Goal: Task Accomplishment & Management: Manage account settings

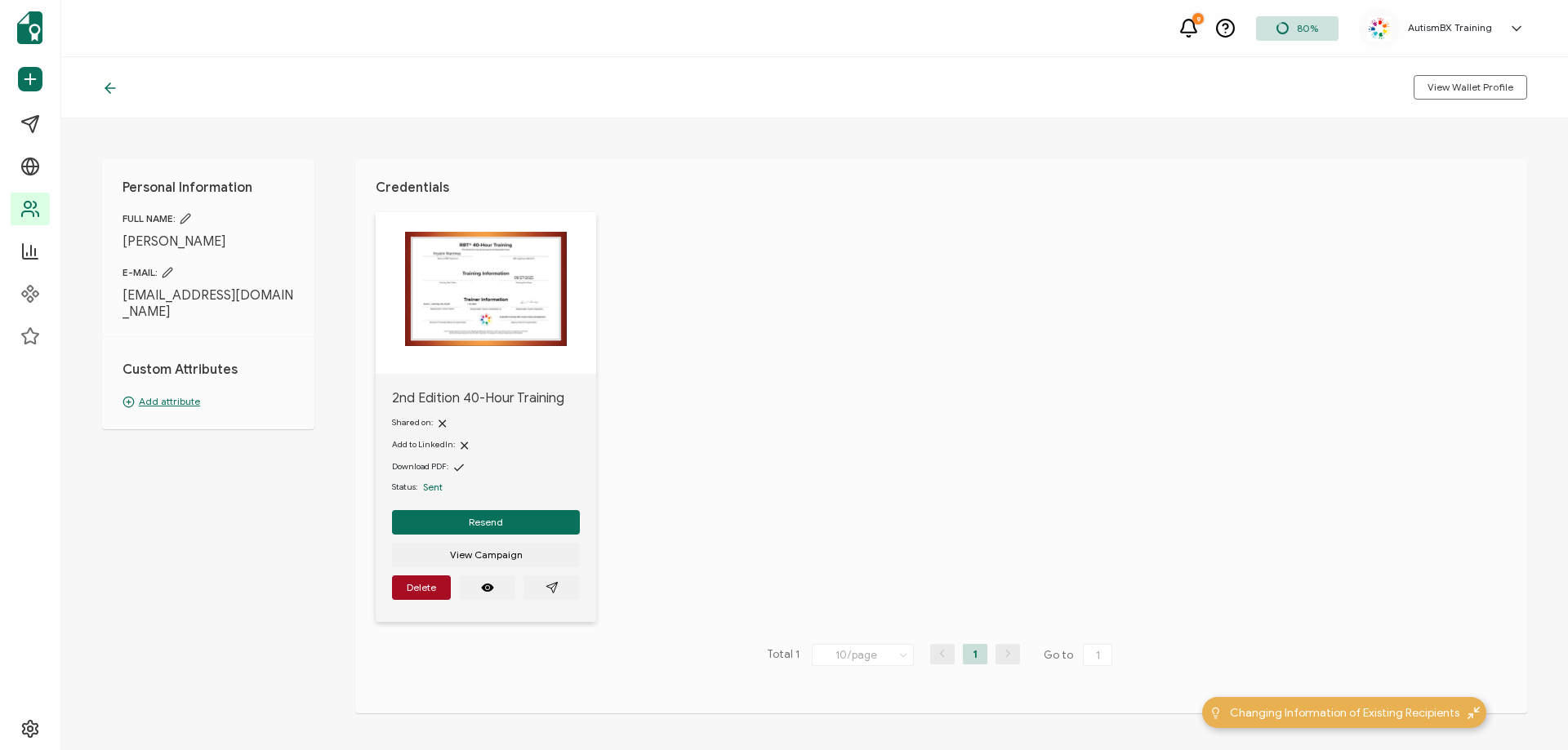
click at [178, 400] on p "Add attribute" at bounding box center [208, 402] width 172 height 15
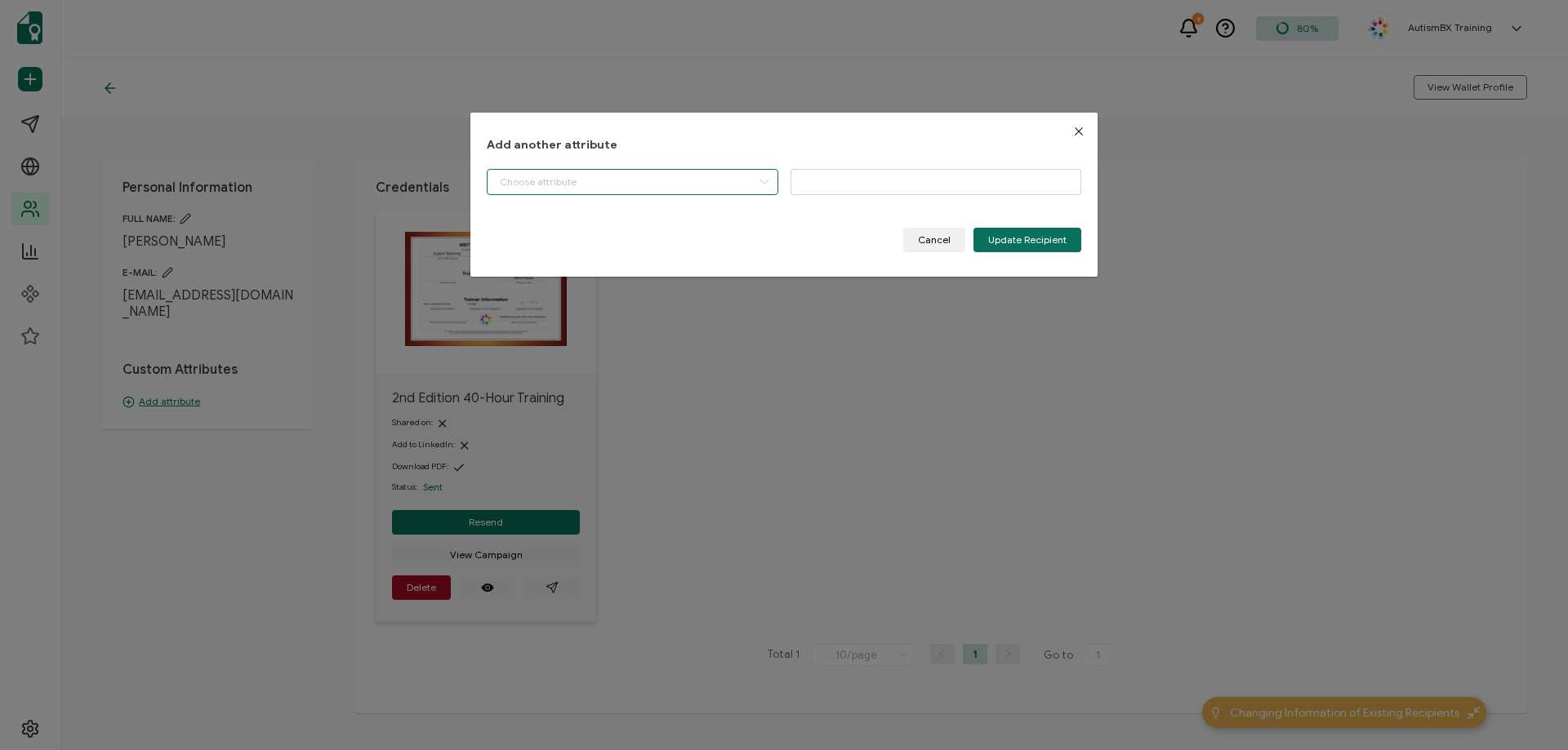
click at [719, 174] on input "dialog" at bounding box center [632, 181] width 291 height 26
click at [636, 229] on li "Start Date" at bounding box center [635, 223] width 301 height 27
type input "Start Date"
click at [910, 176] on input "dialog" at bounding box center [936, 181] width 291 height 26
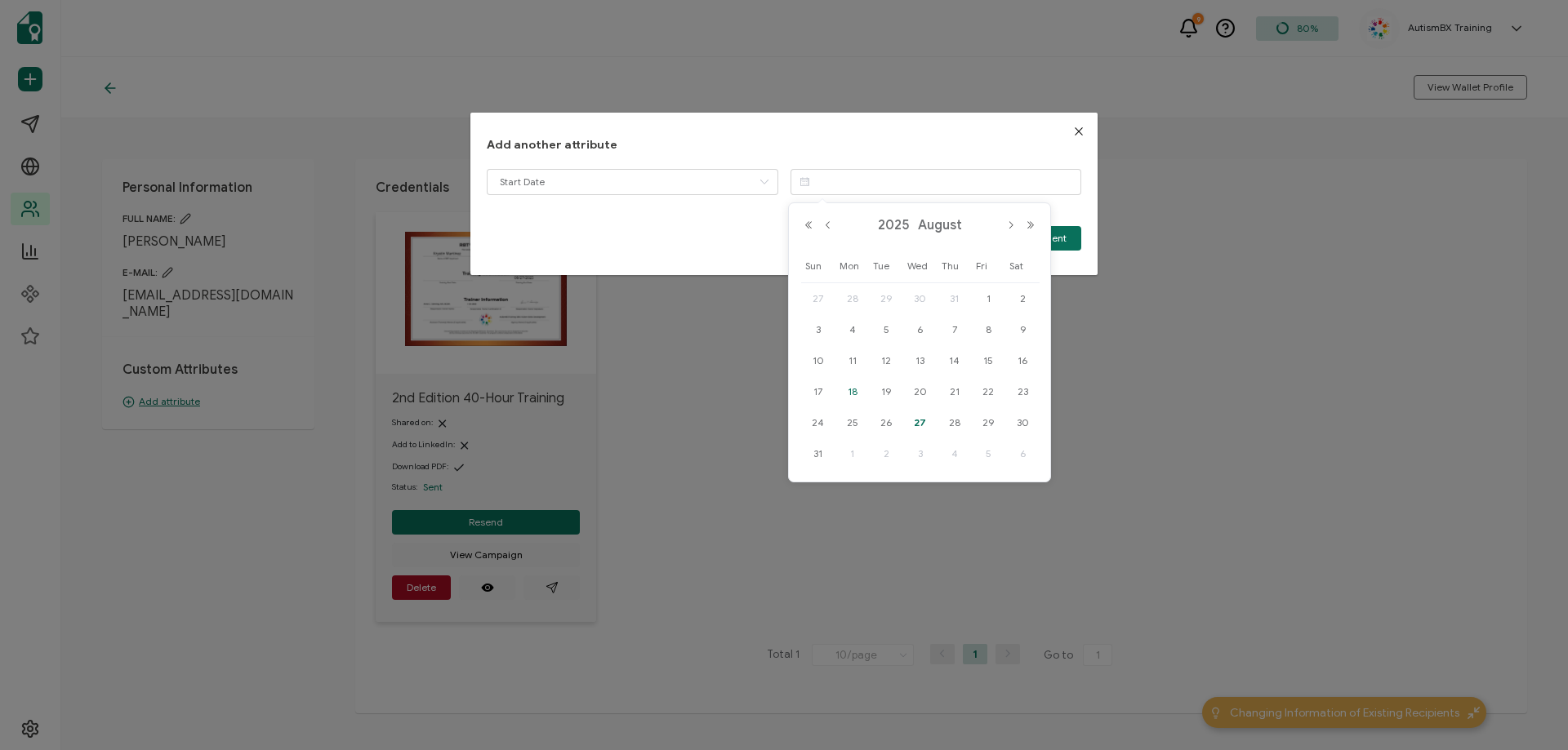
click at [854, 388] on span "18" at bounding box center [853, 392] width 20 height 20
type input "[DATE]"
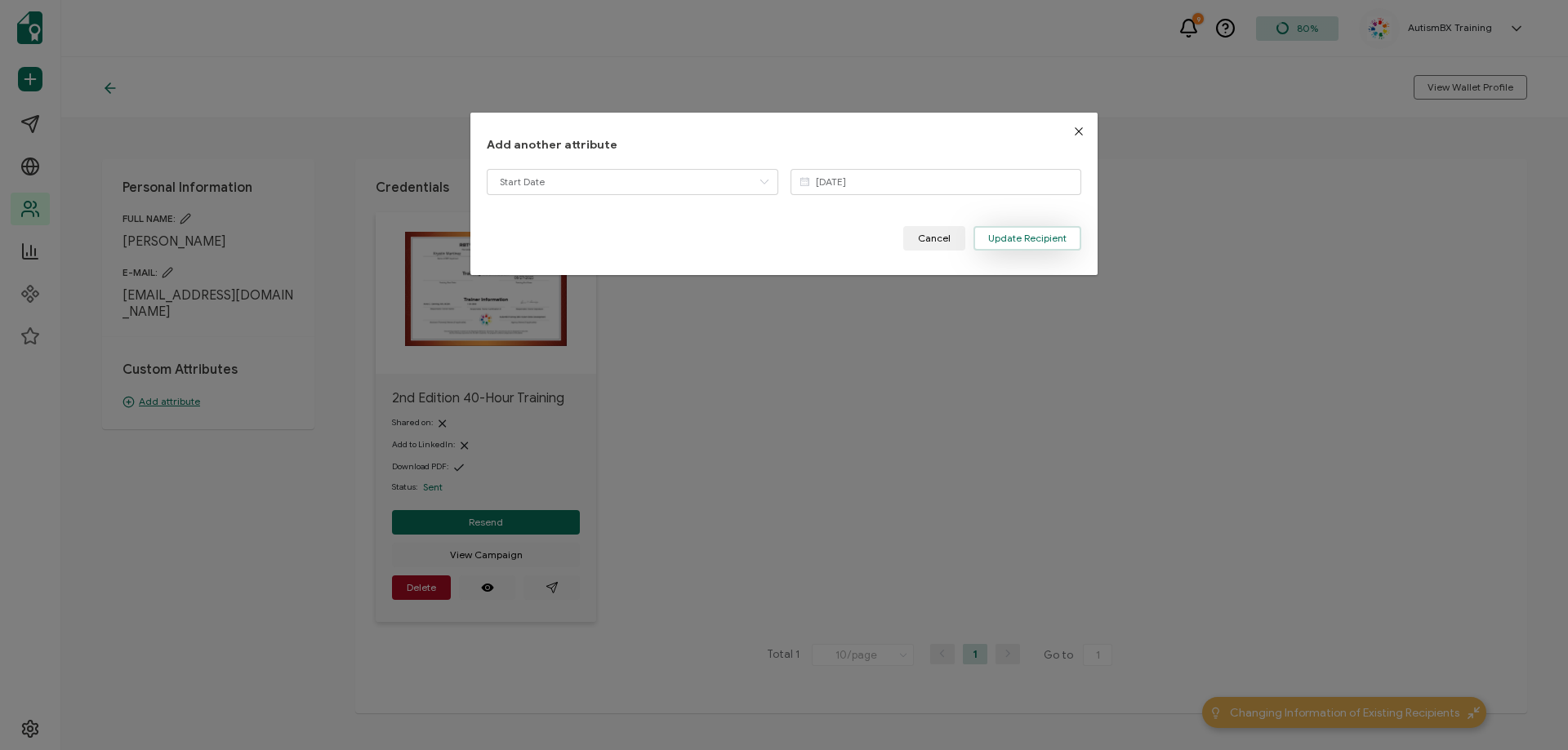
click at [1025, 230] on button "Update Recipient" at bounding box center [1027, 238] width 107 height 24
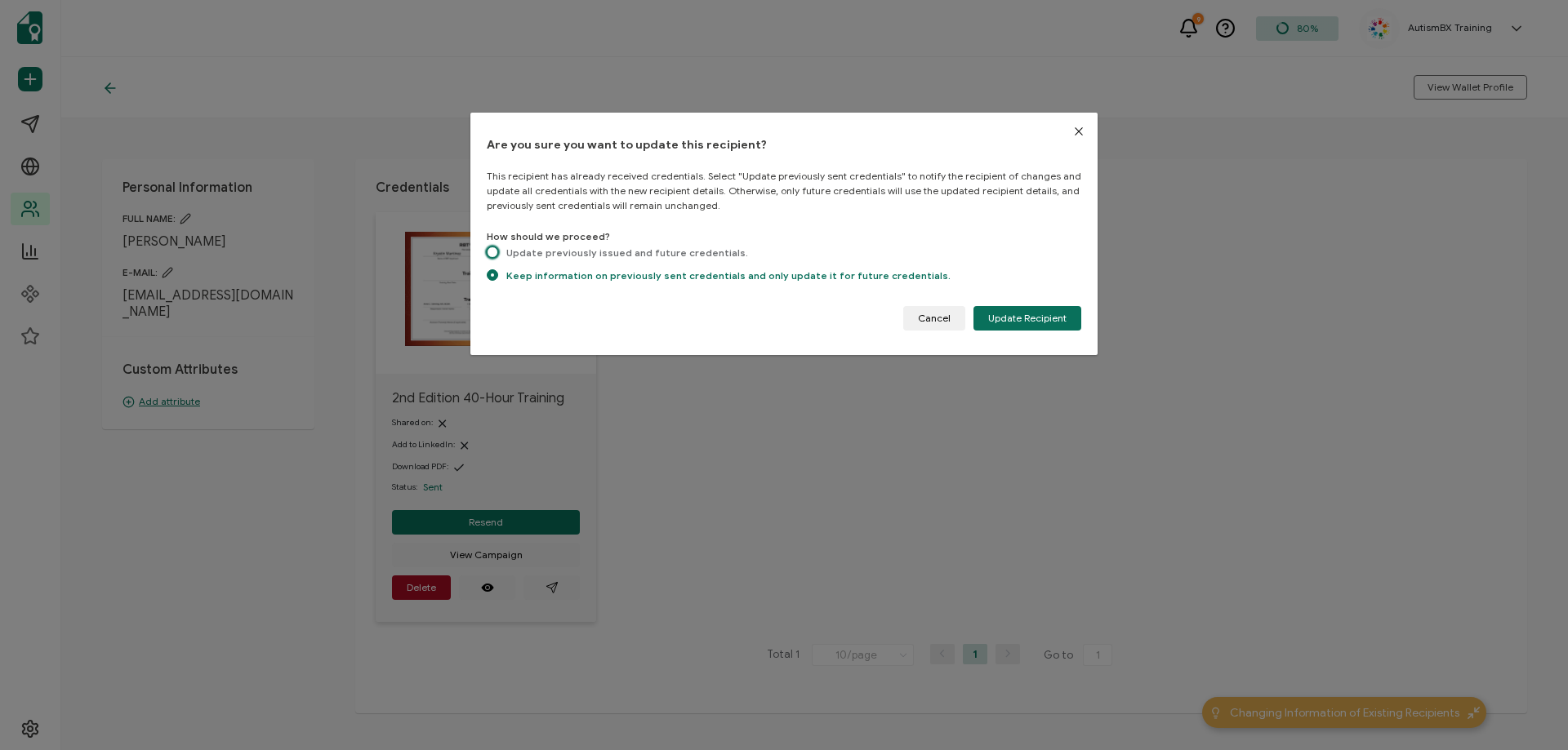
click at [490, 252] on span "dialog" at bounding box center [492, 252] width 12 height 12
click at [490, 252] on input "Update previously issued and future credentials." at bounding box center [492, 253] width 12 height 14
radio input "true"
radio input "false"
click at [1019, 310] on button "Update Recipient" at bounding box center [1027, 318] width 107 height 24
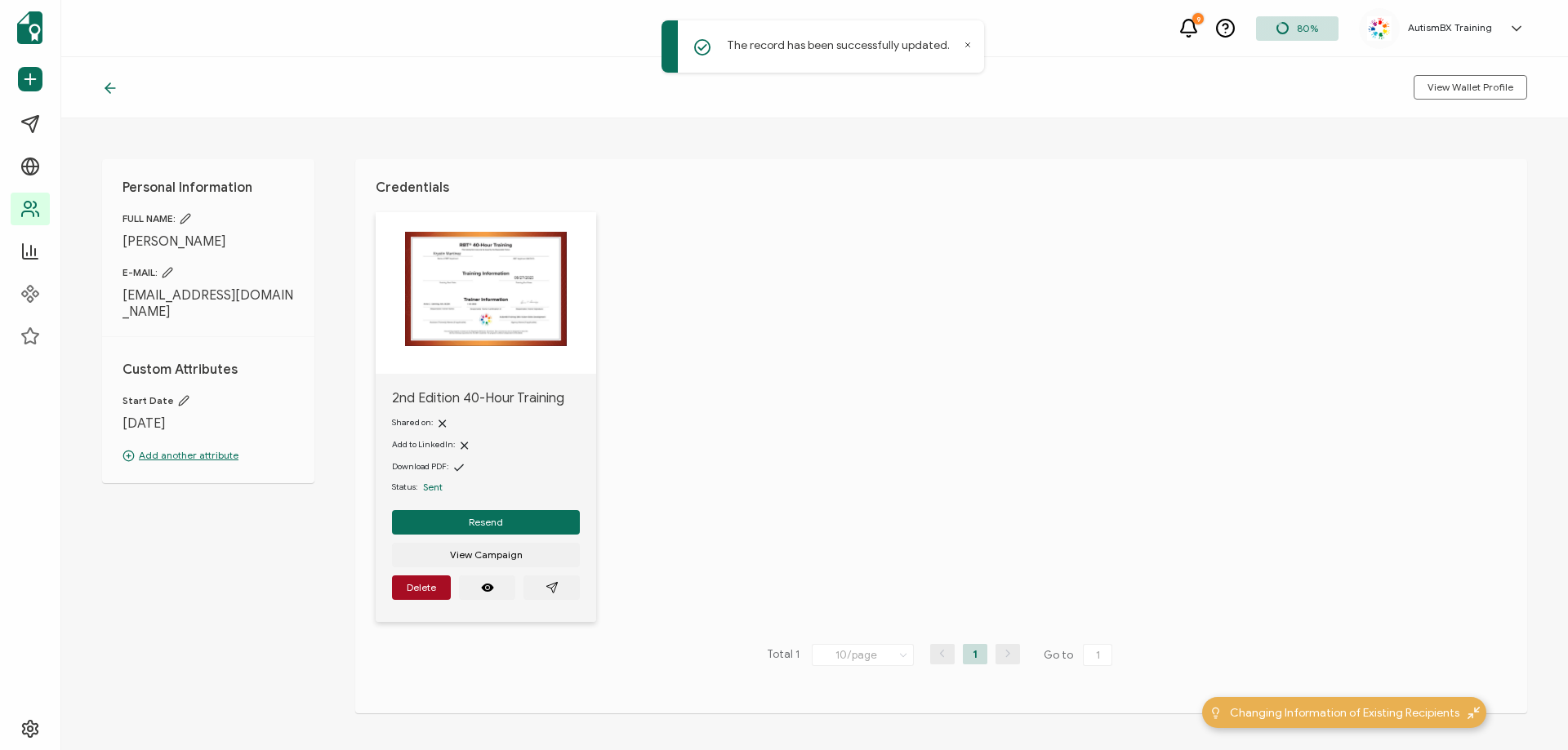
click at [106, 89] on icon at bounding box center [108, 88] width 5 height 10
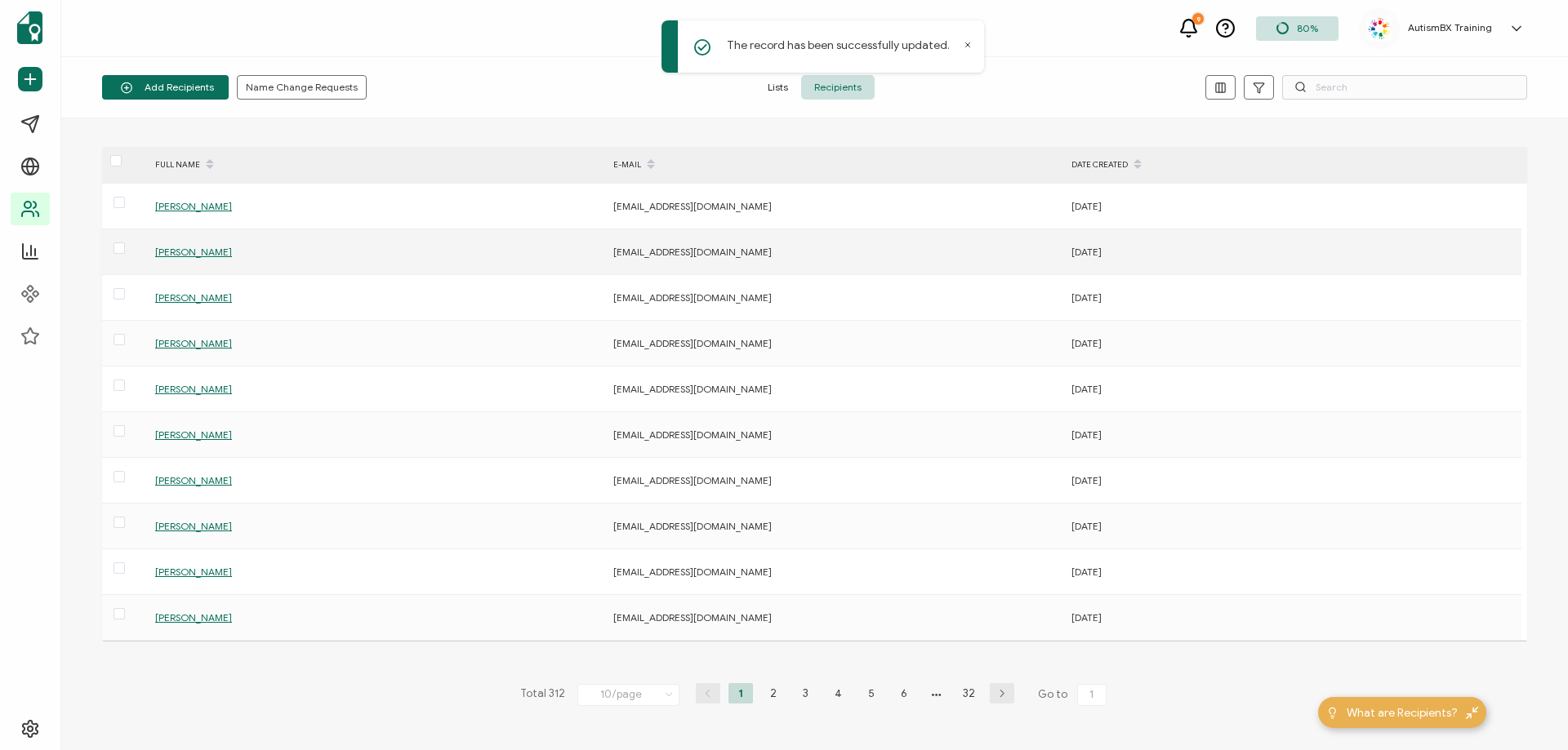
click at [204, 254] on span "[PERSON_NAME]" at bounding box center [193, 251] width 77 height 12
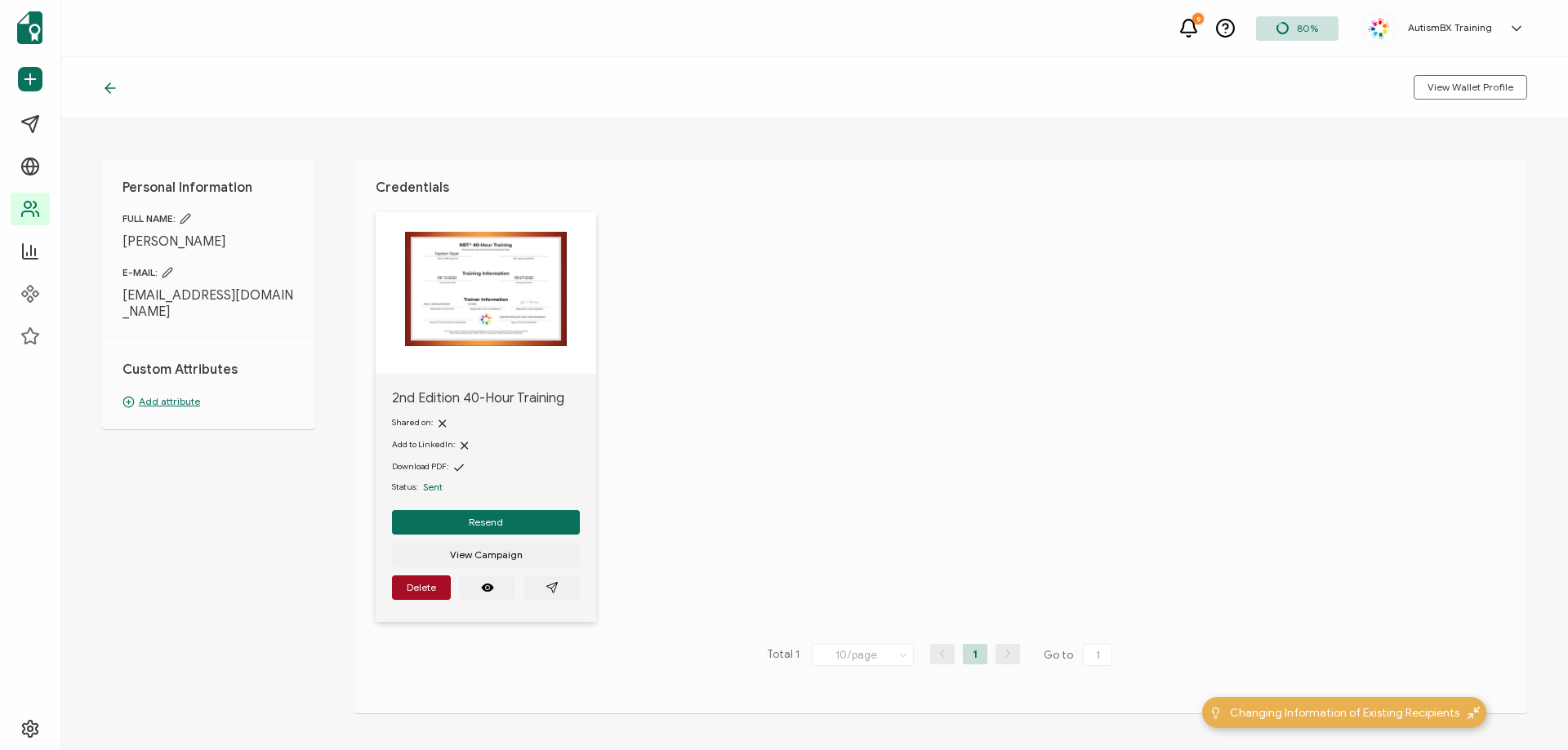
click at [182, 395] on p "Add attribute" at bounding box center [208, 402] width 172 height 15
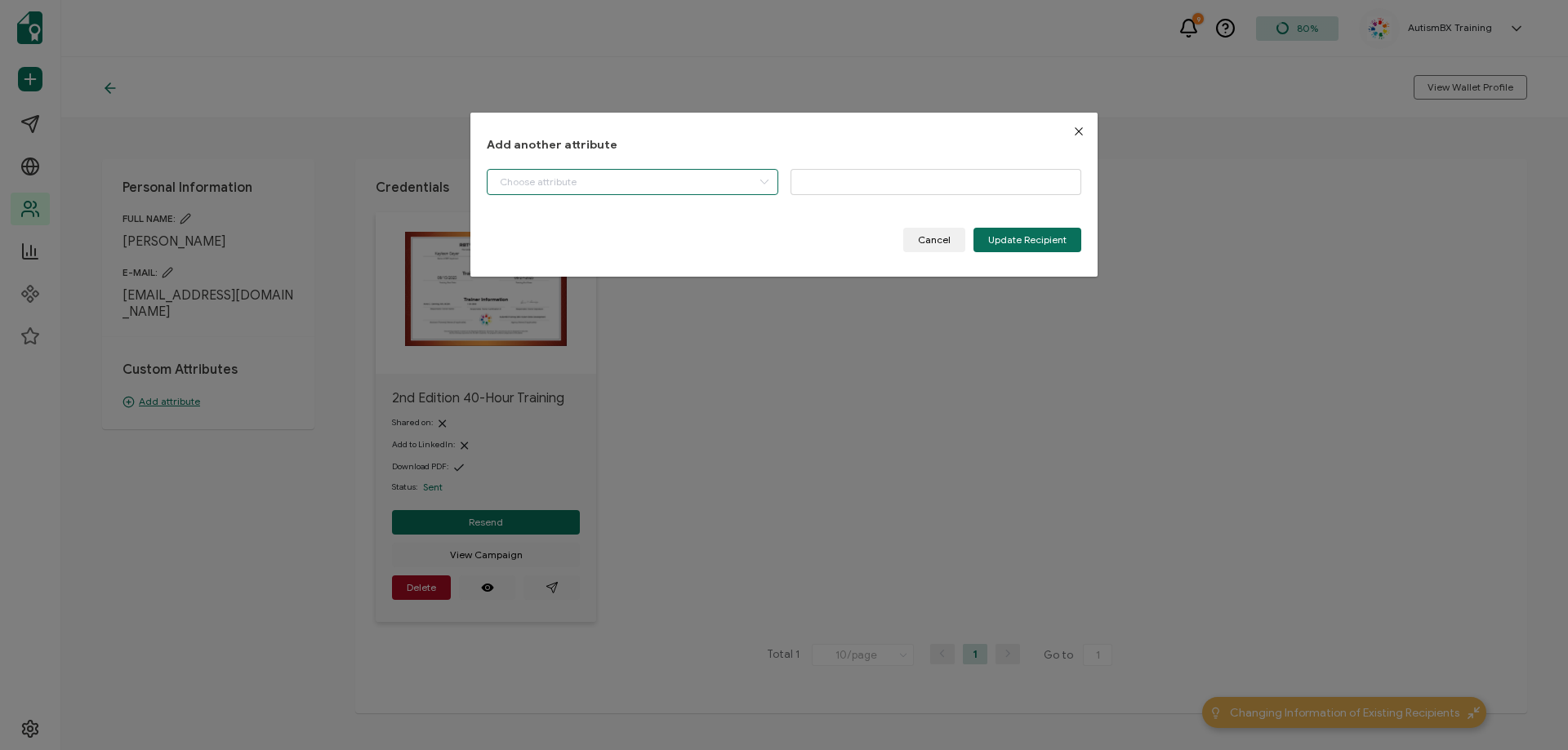
click at [694, 183] on input "dialog" at bounding box center [632, 181] width 291 height 26
click at [542, 230] on span "Start Date" at bounding box center [522, 223] width 45 height 27
type input "Start Date"
click at [869, 176] on input "dialog" at bounding box center [936, 181] width 291 height 26
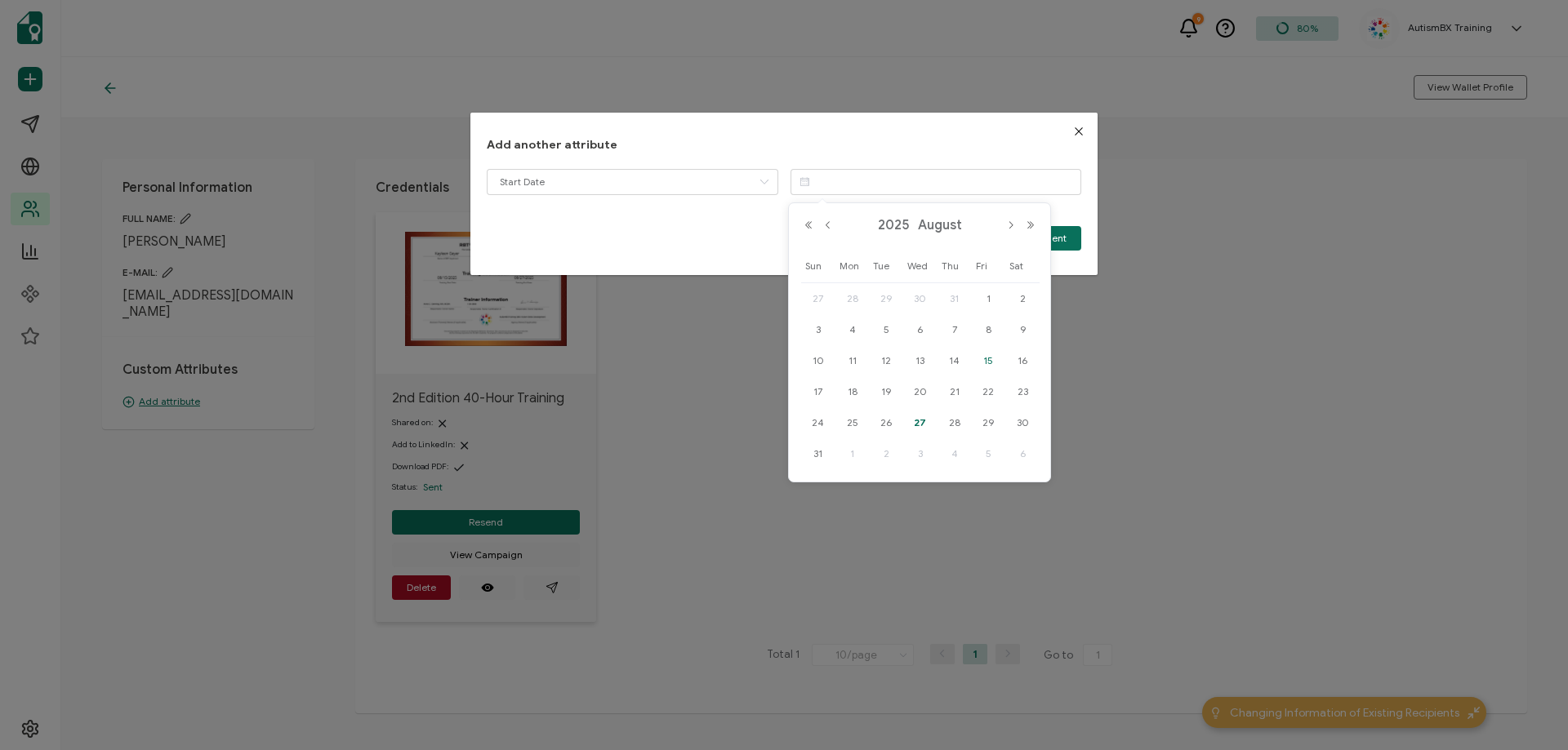
click at [985, 361] on span "15" at bounding box center [988, 361] width 20 height 20
type input "[DATE]"
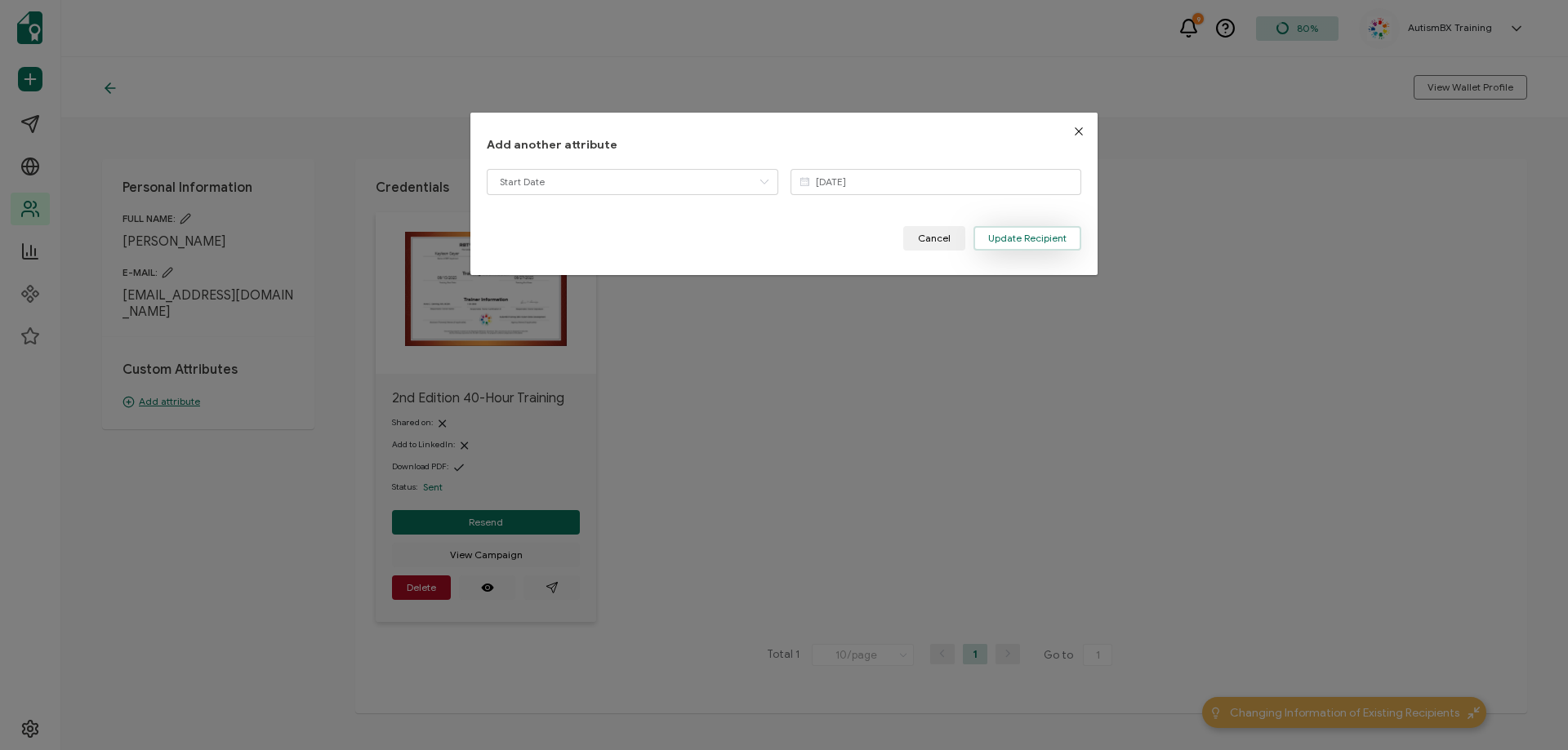
click at [999, 243] on span "Update Recipient" at bounding box center [1028, 238] width 78 height 10
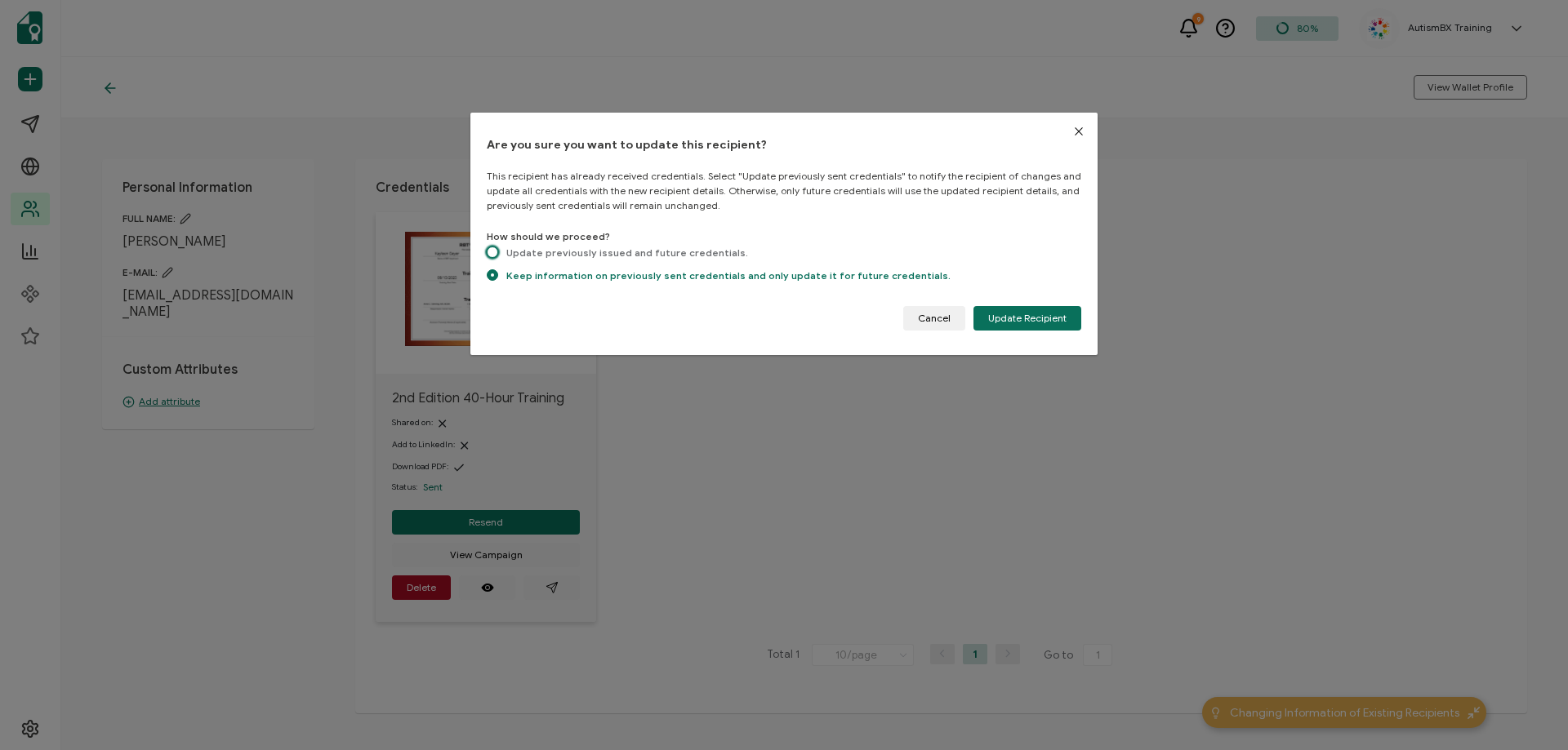
click at [492, 247] on span "dialog" at bounding box center [492, 252] width 12 height 12
click at [492, 247] on input "Update previously issued and future credentials." at bounding box center [492, 253] width 12 height 14
radio input "true"
radio input "false"
click at [1023, 325] on button "Update Recipient" at bounding box center [1027, 318] width 107 height 24
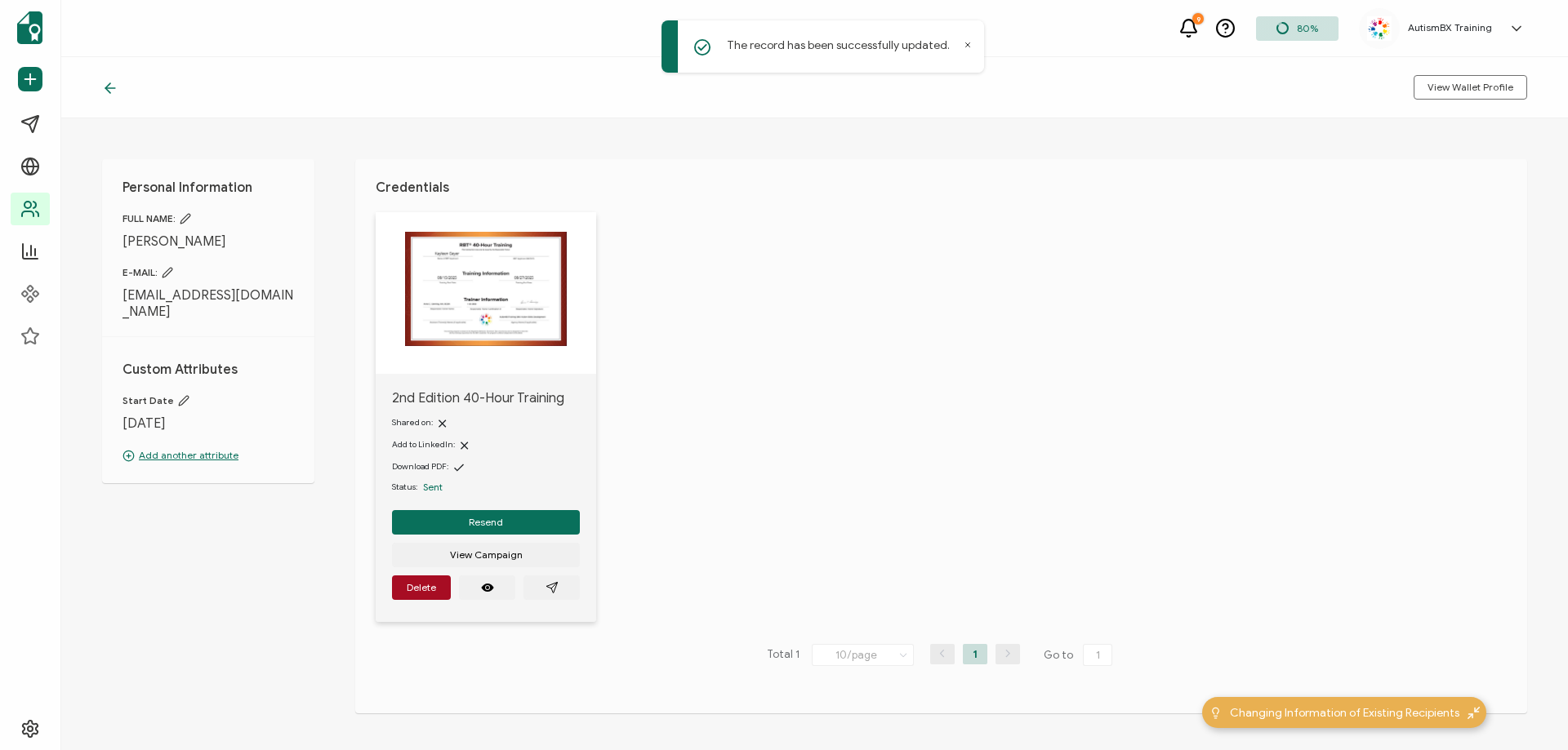
click at [110, 82] on icon at bounding box center [111, 88] width 17 height 17
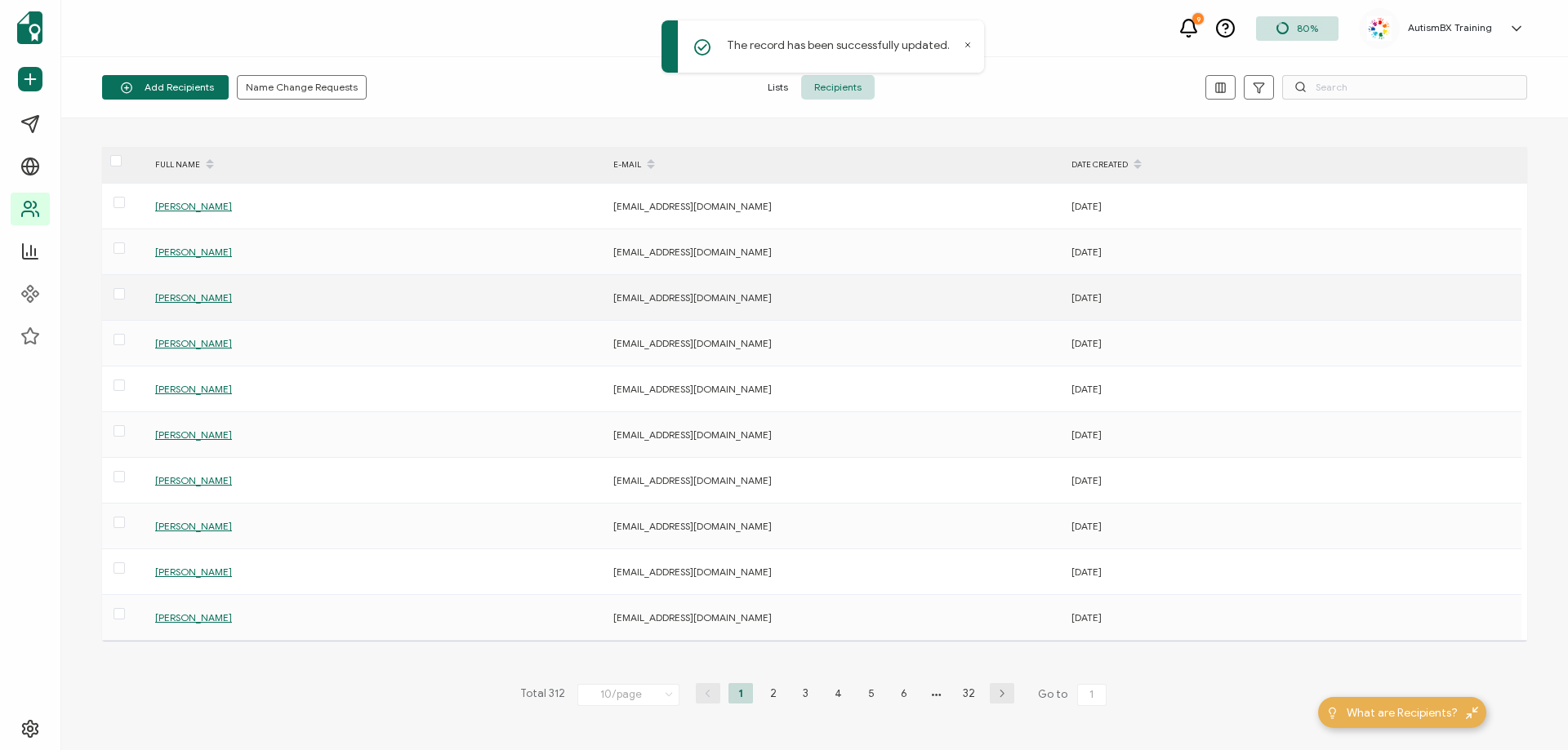
click at [199, 303] on span "[PERSON_NAME]" at bounding box center [193, 297] width 77 height 12
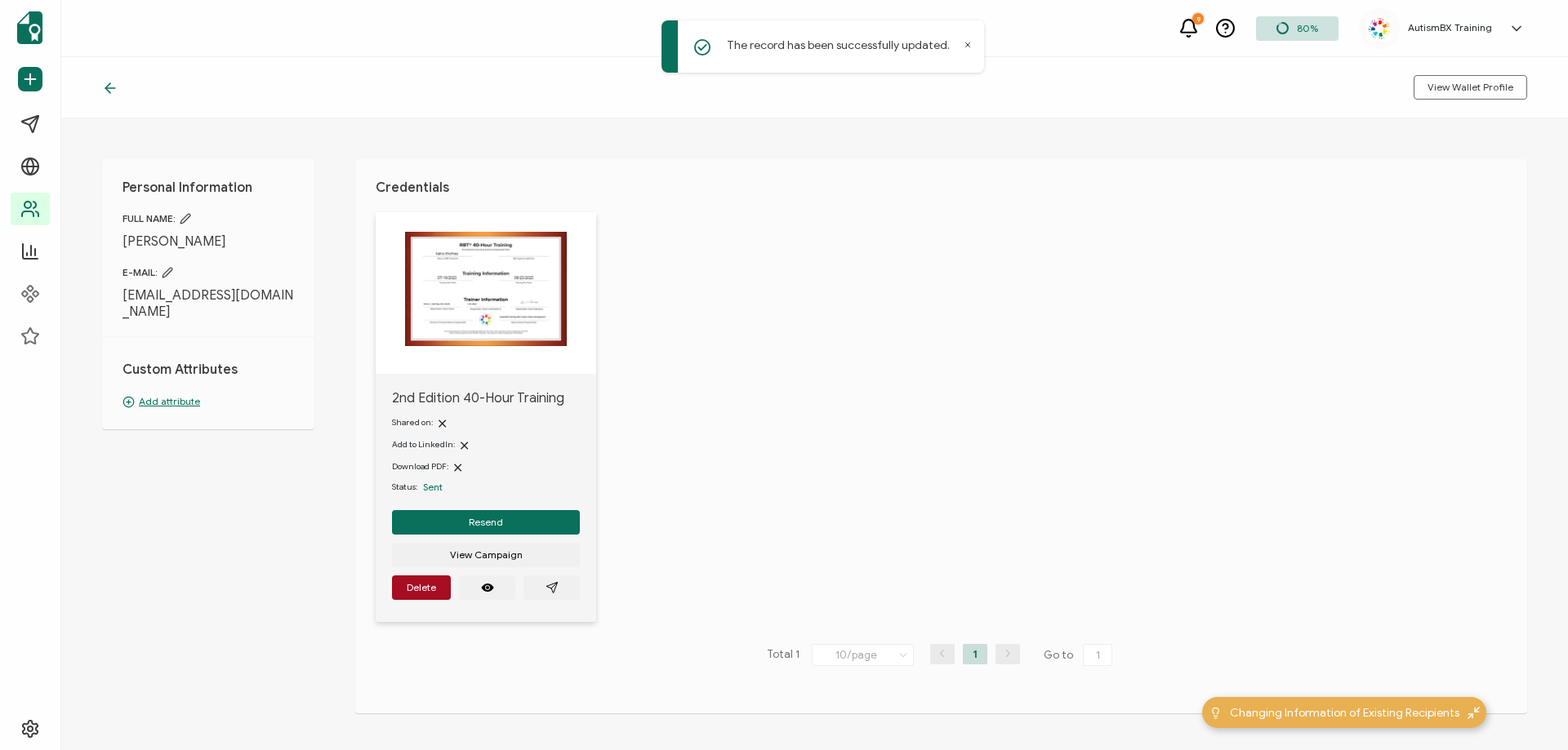
click at [181, 395] on p "Add attribute" at bounding box center [208, 402] width 172 height 15
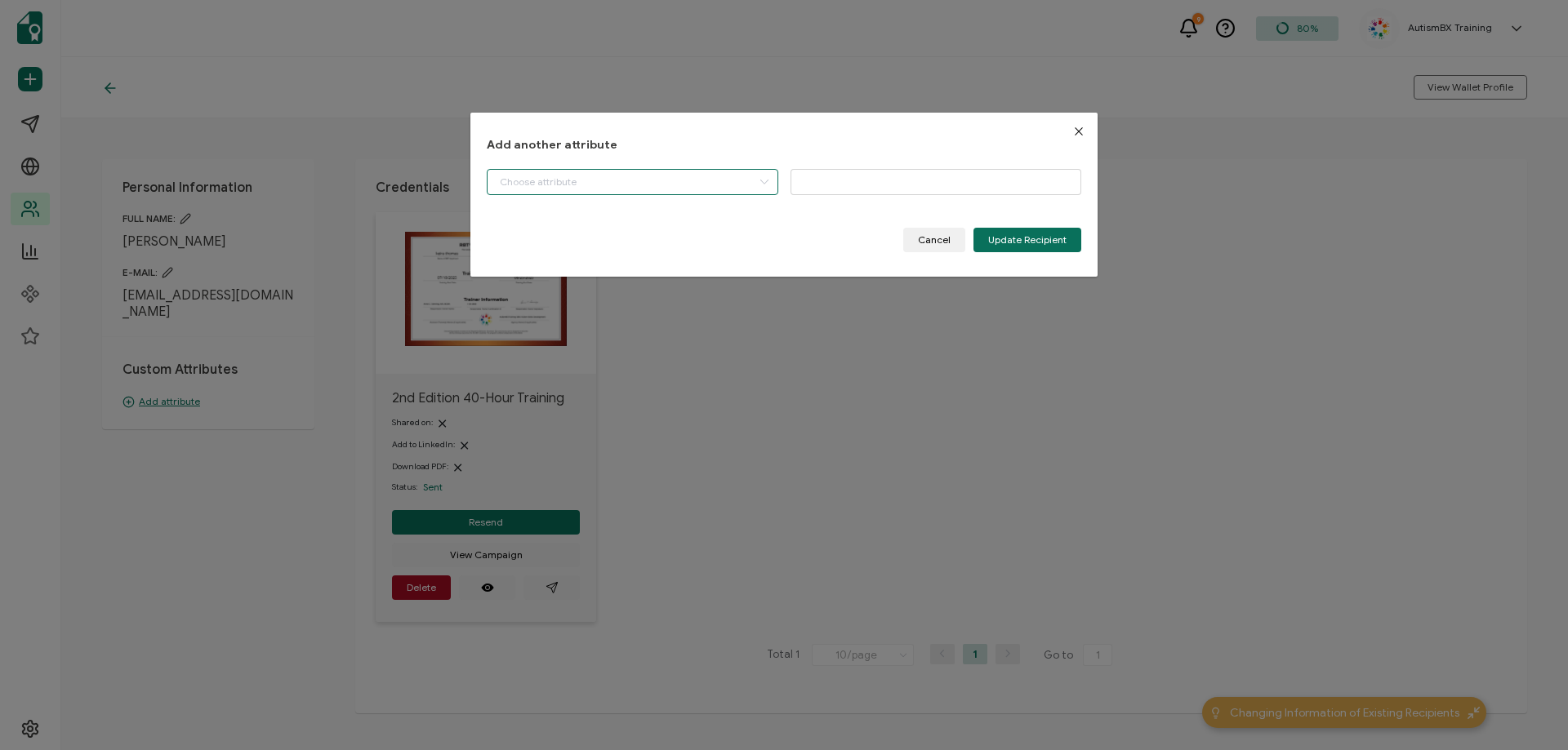
click at [610, 182] on input "dialog" at bounding box center [632, 181] width 291 height 26
click at [592, 226] on li "Start Date" at bounding box center [635, 223] width 301 height 27
type input "Start Date"
click at [833, 186] on input "dialog" at bounding box center [936, 181] width 291 height 26
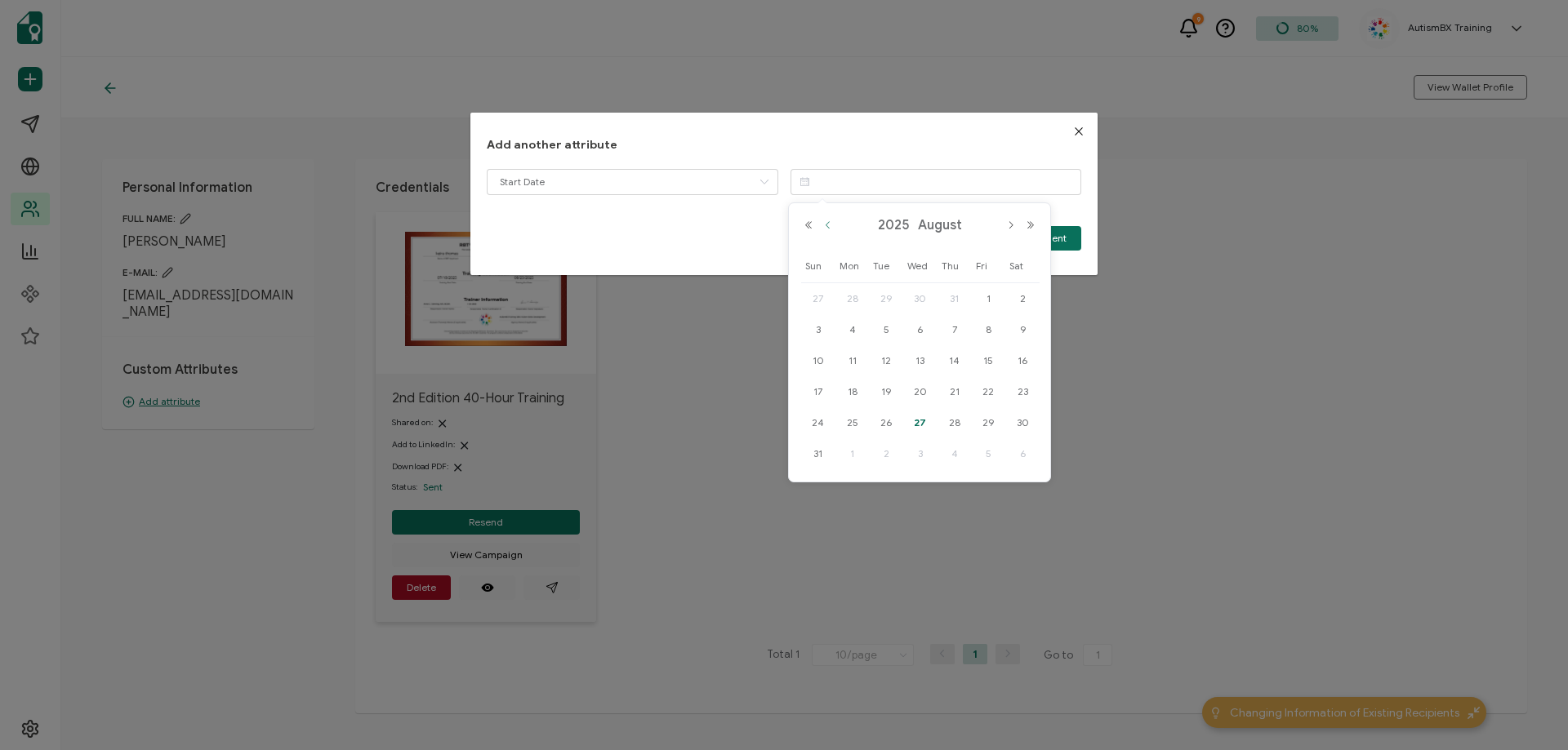
click at [829, 224] on button "Previous Month" at bounding box center [829, 226] width 20 height 12
click at [990, 365] on span "18" at bounding box center [988, 361] width 20 height 20
type input "[DATE]"
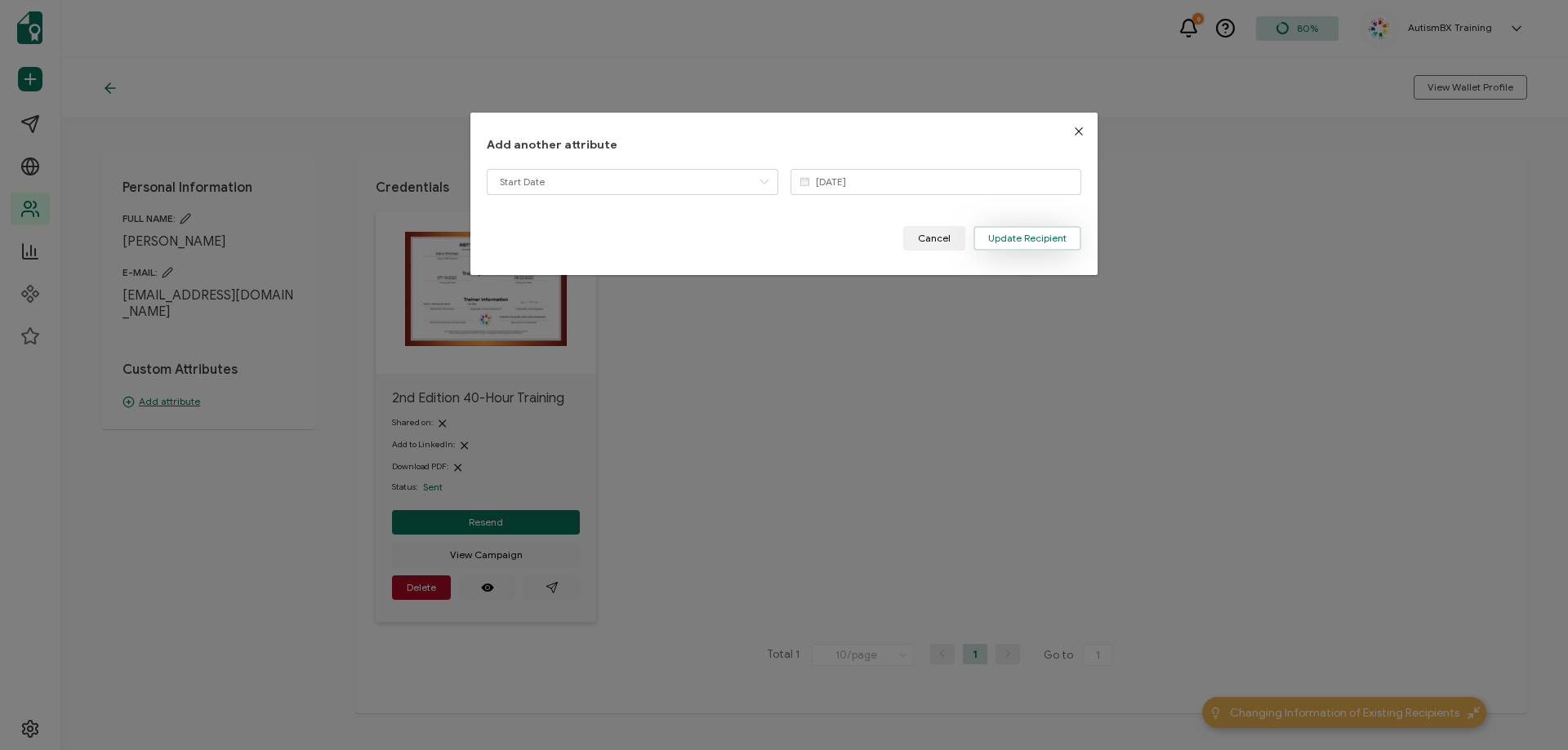
click at [1026, 237] on span "Update Recipient" at bounding box center [1028, 238] width 78 height 10
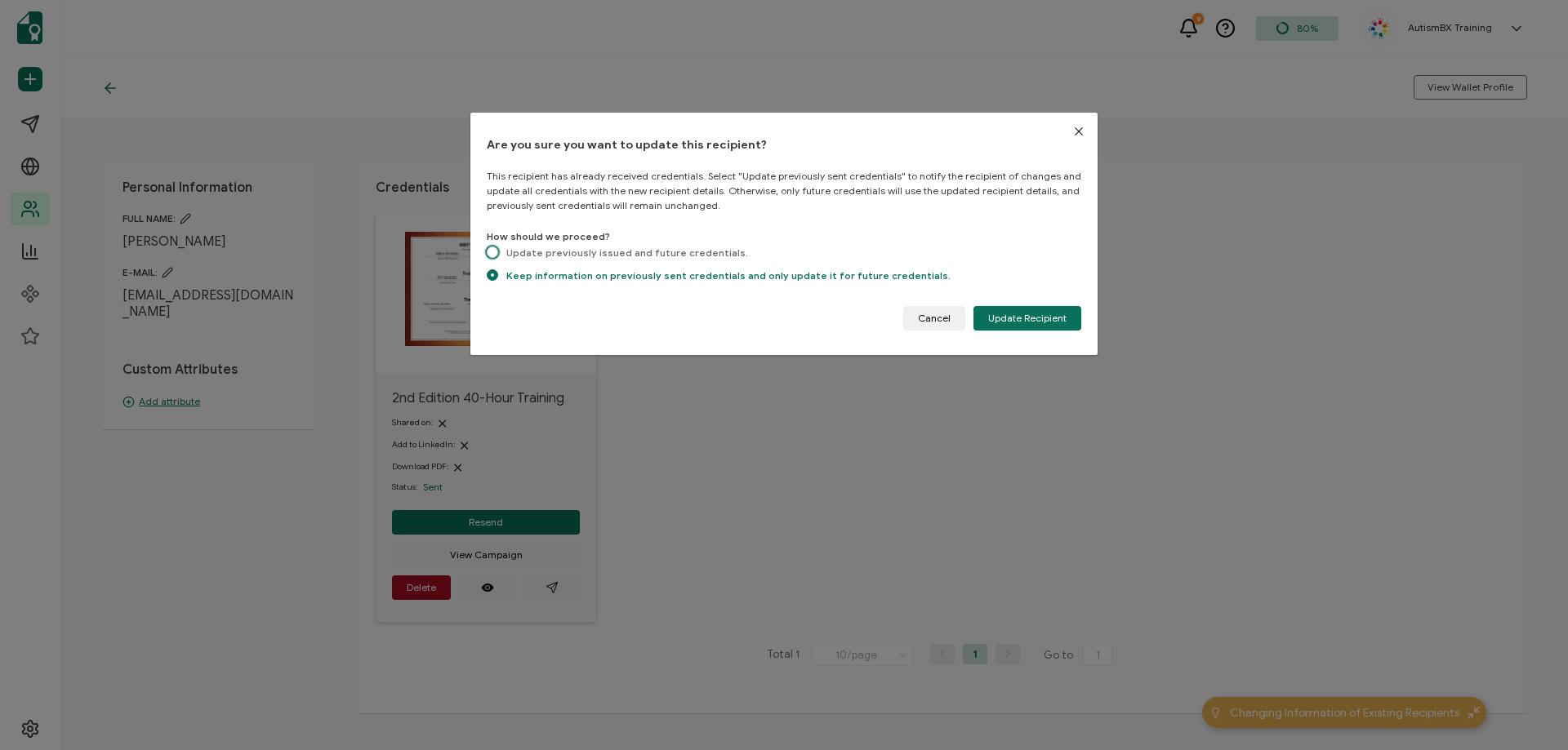
click at [498, 252] on span "Update previously issued and future credentials." at bounding box center [623, 252] width 250 height 12
click at [498, 252] on input "Update previously issued and future credentials." at bounding box center [492, 253] width 12 height 14
radio input "true"
radio input "false"
click at [1053, 314] on span "Update Recipient" at bounding box center [1028, 319] width 78 height 10
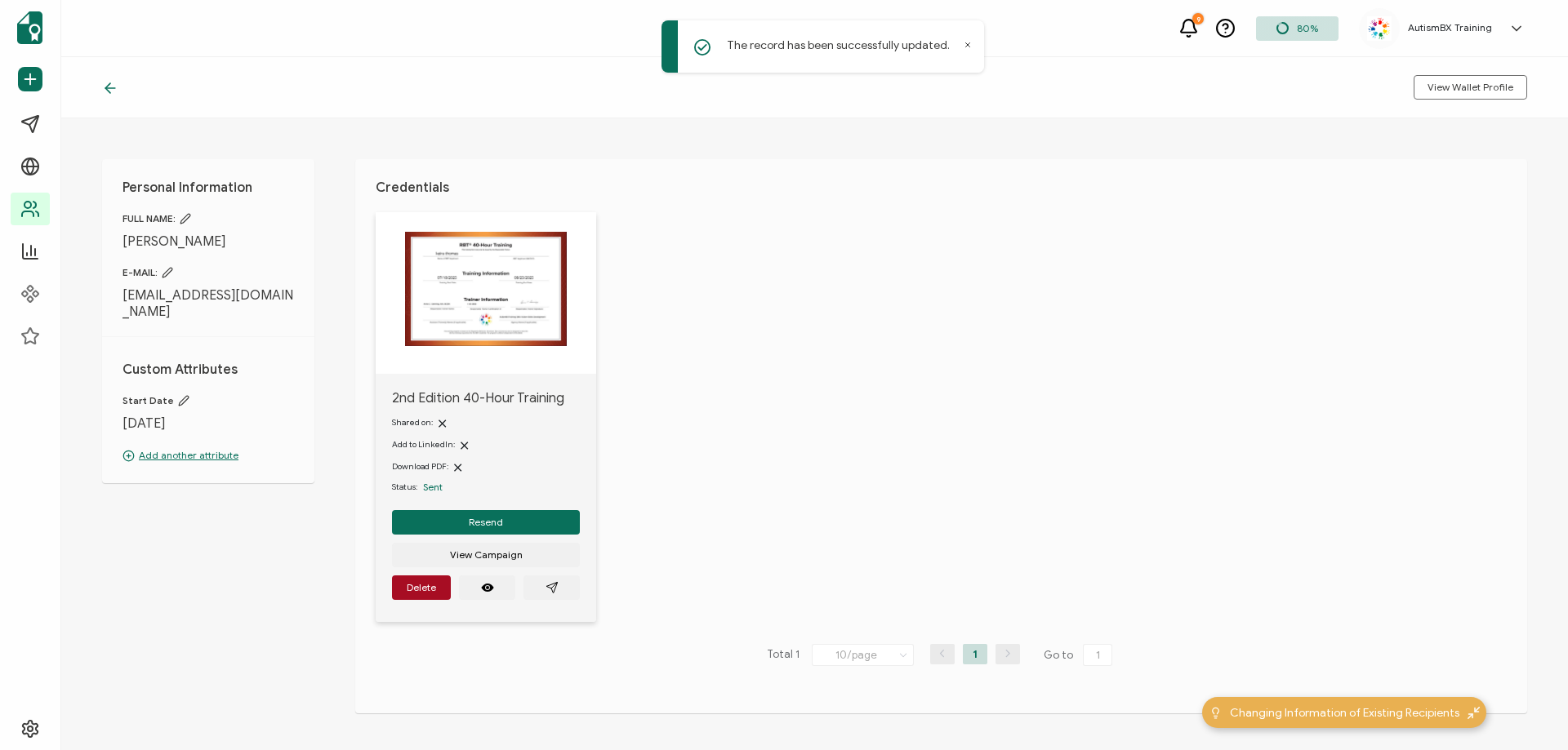
click at [111, 90] on icon at bounding box center [111, 88] width 17 height 17
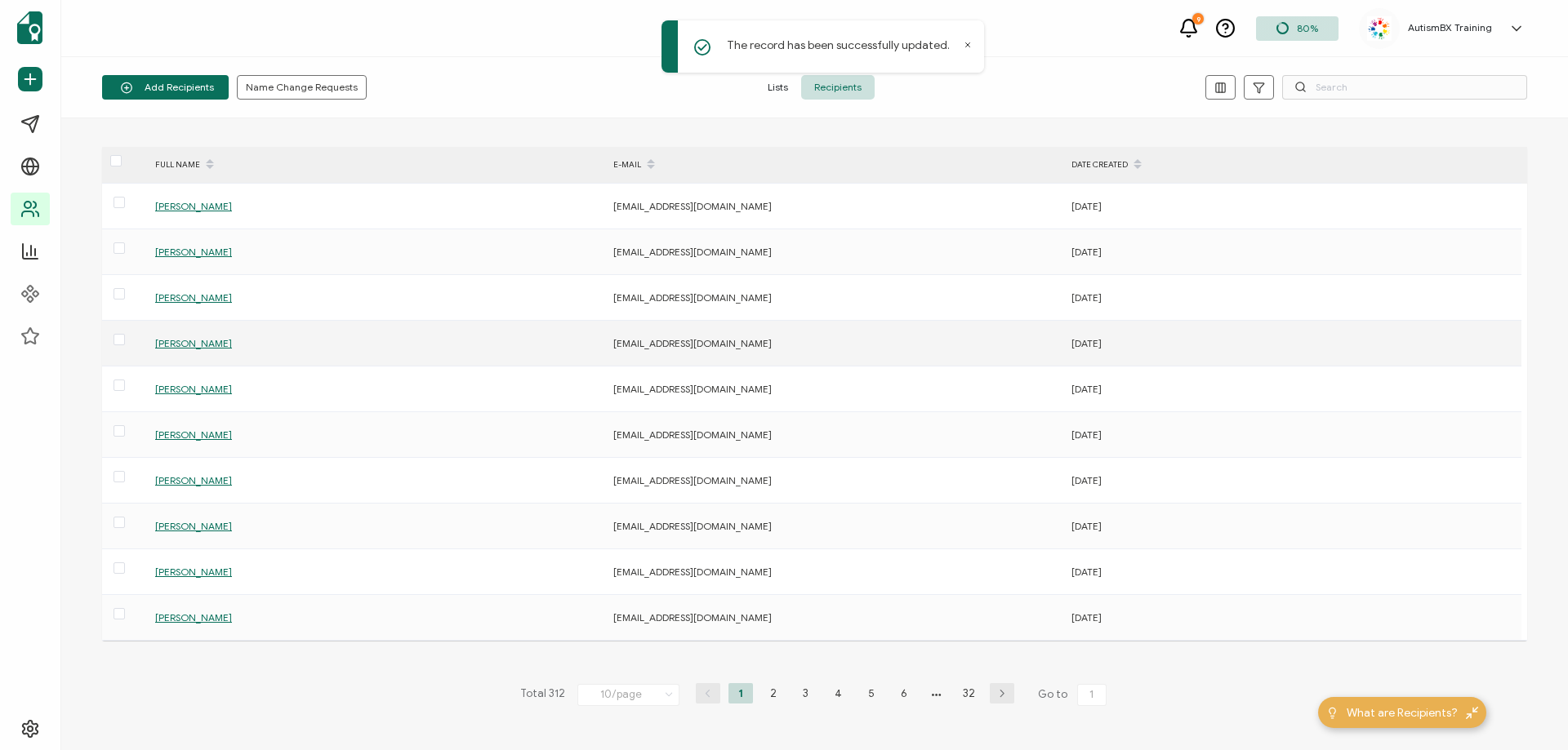
click at [213, 341] on span "[PERSON_NAME]" at bounding box center [193, 343] width 77 height 12
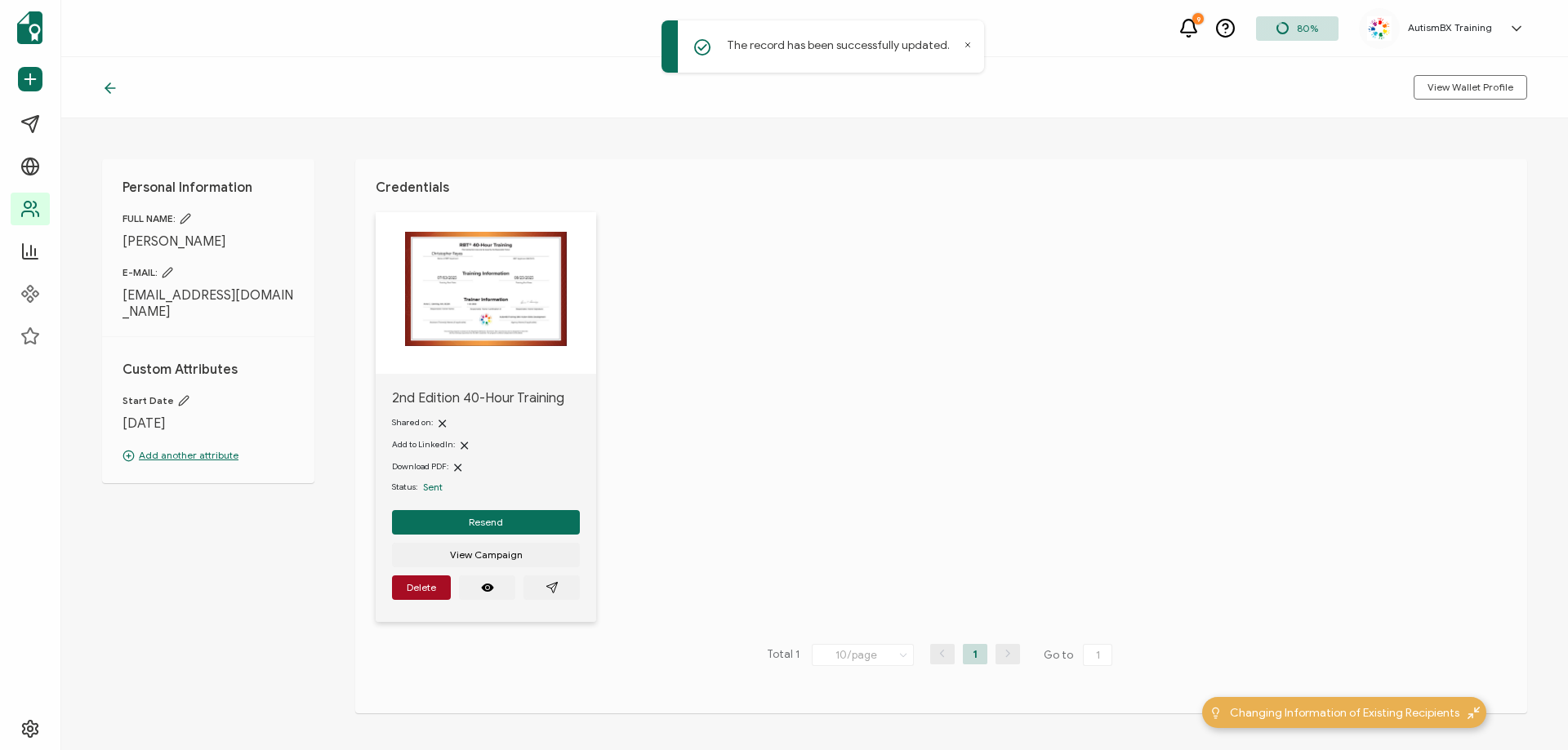
click at [110, 94] on icon at bounding box center [111, 88] width 17 height 17
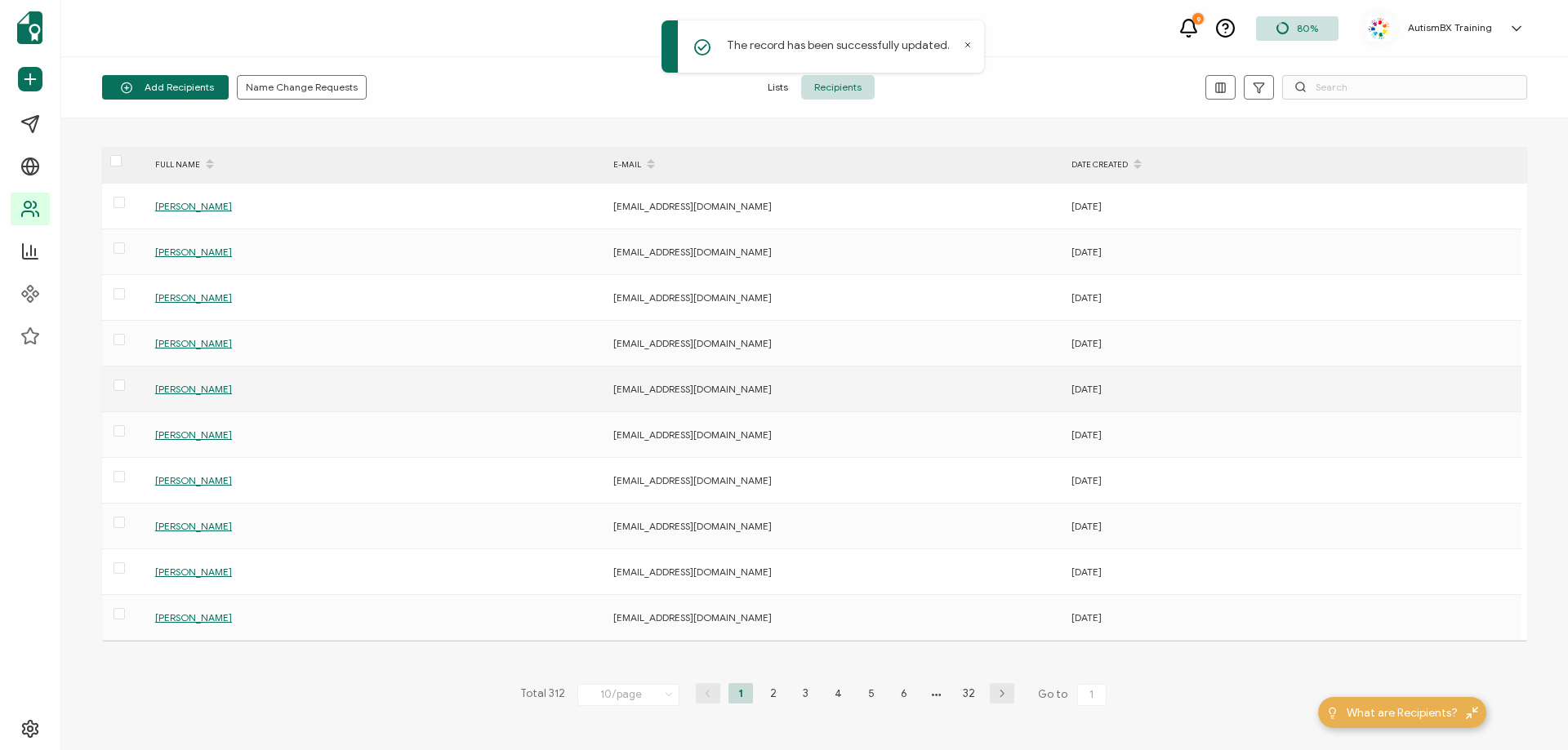
click at [172, 391] on span "[PERSON_NAME]" at bounding box center [193, 389] width 77 height 12
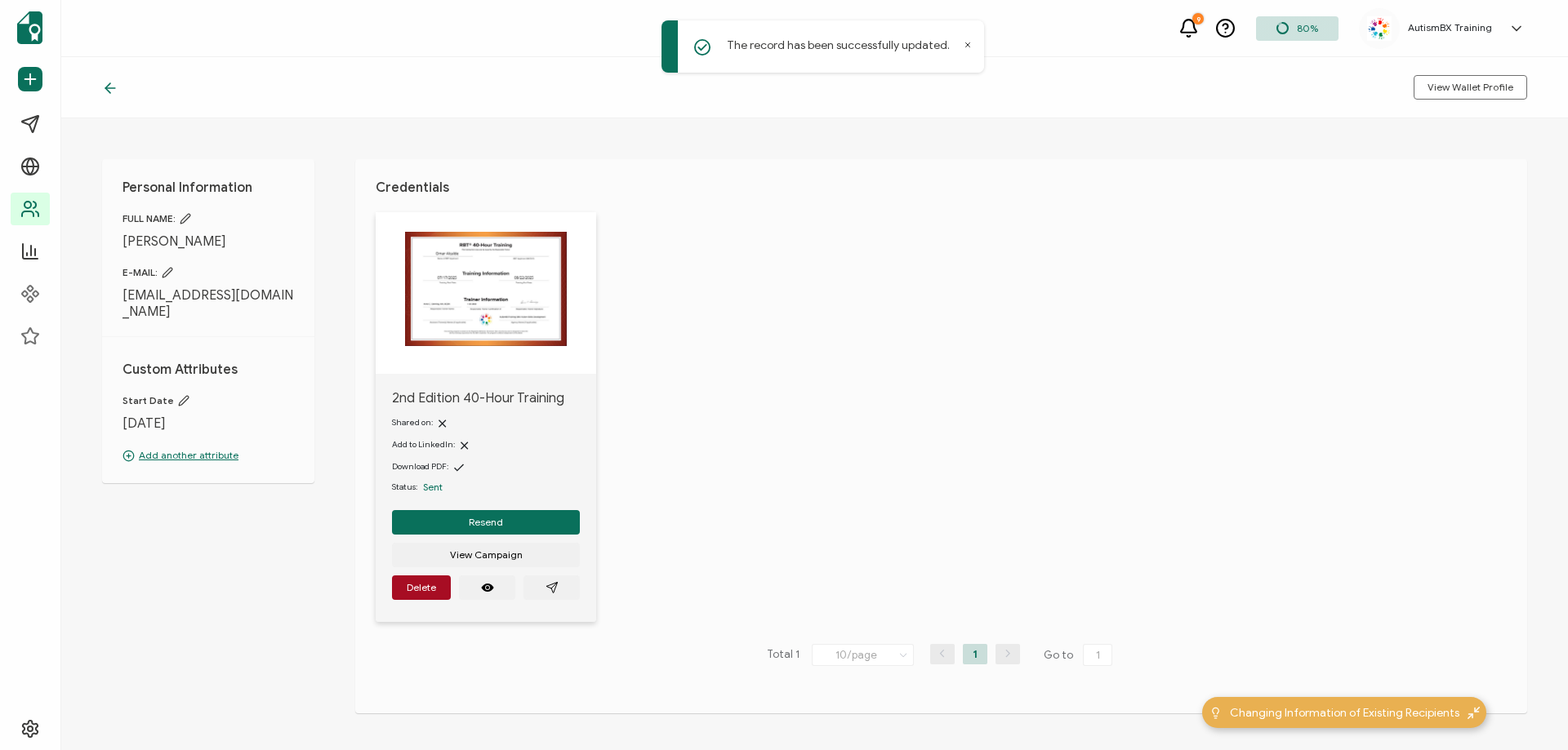
click at [111, 90] on icon at bounding box center [111, 88] width 17 height 17
